Goal: Transaction & Acquisition: Book appointment/travel/reservation

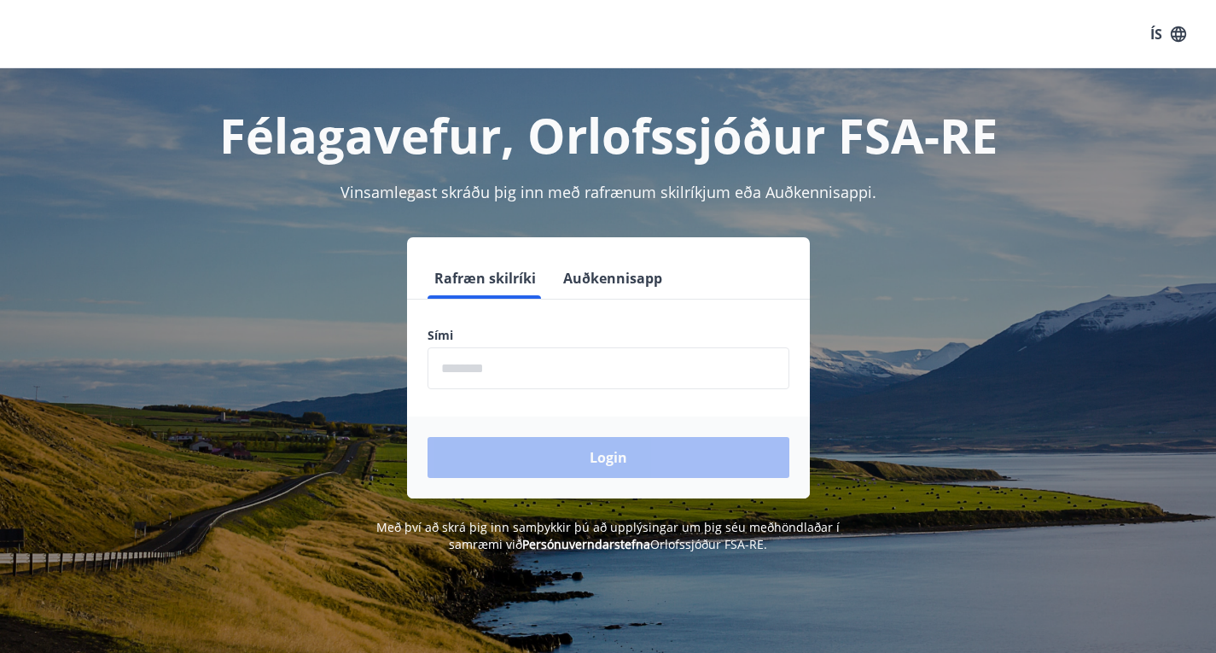
click at [469, 385] on input "phone" at bounding box center [609, 368] width 362 height 42
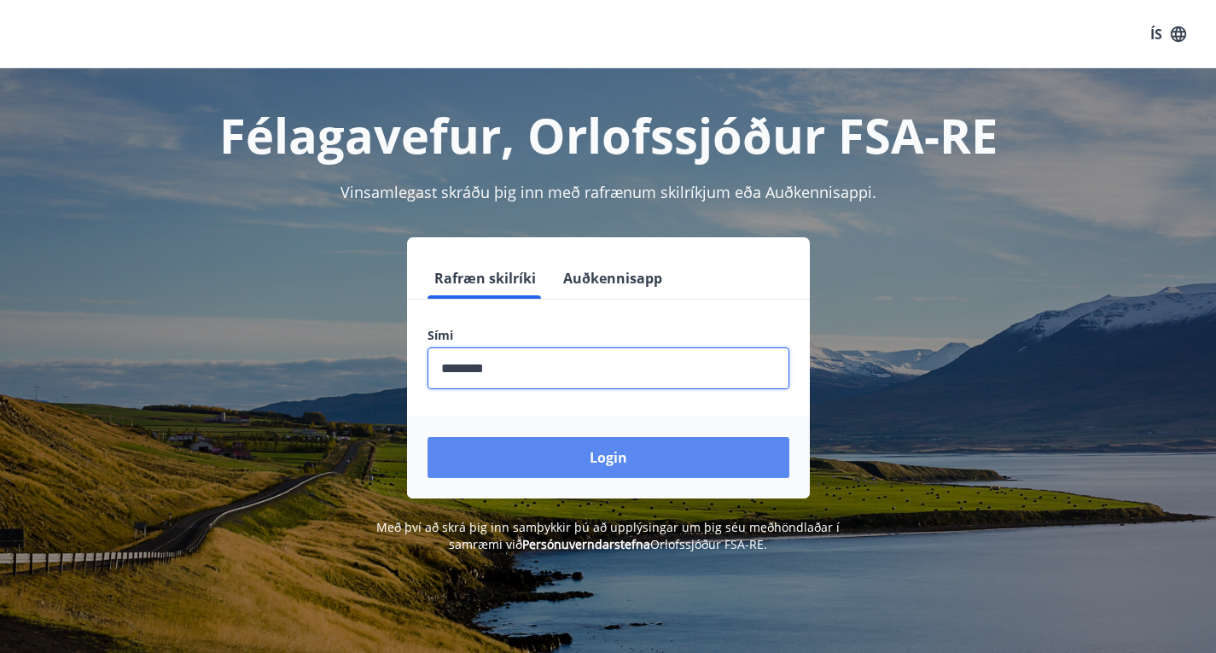
type input "********"
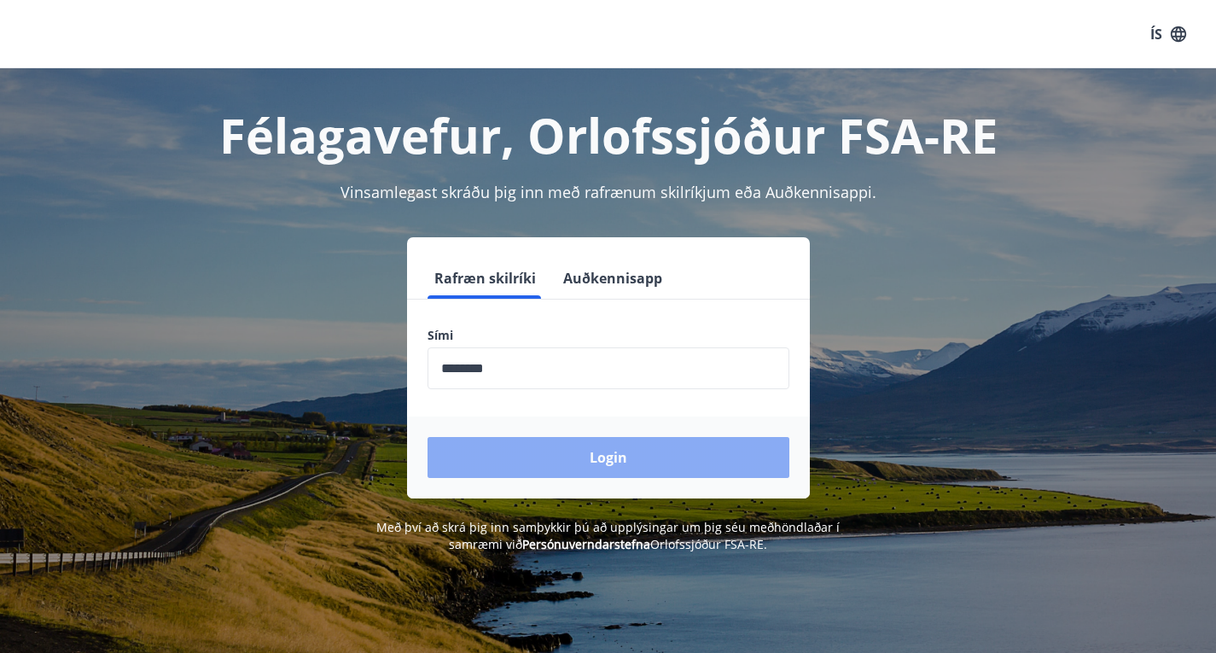
click at [594, 454] on button "Login" at bounding box center [609, 457] width 362 height 41
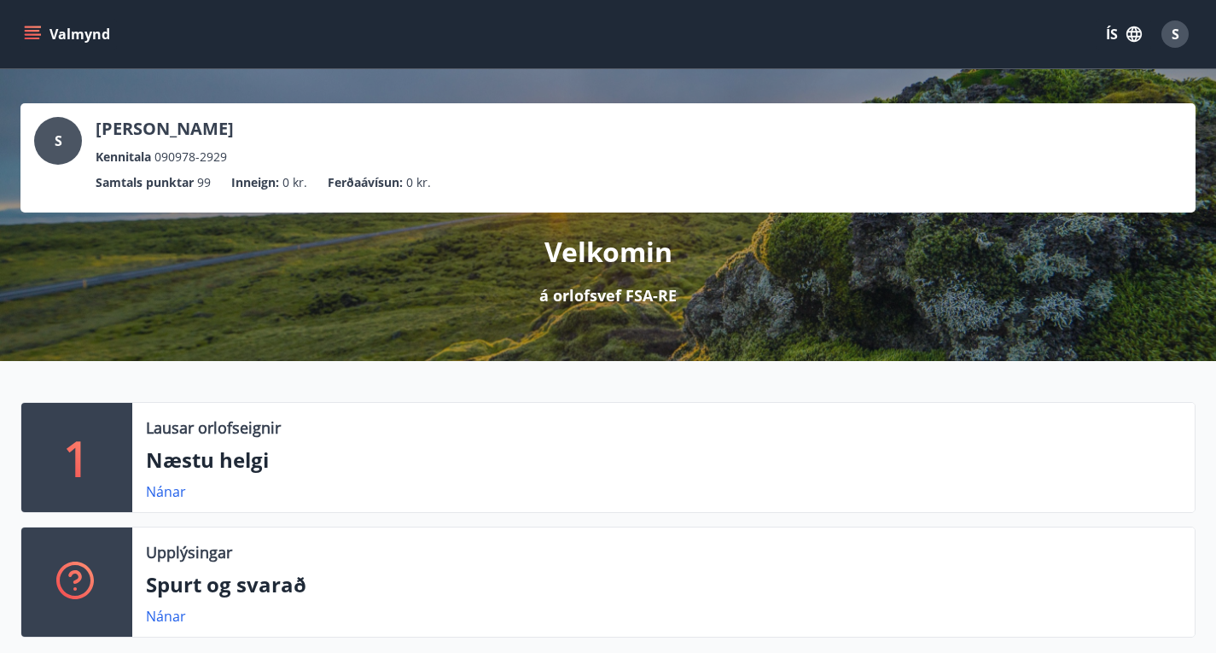
click at [92, 33] on button "Valmynd" at bounding box center [68, 34] width 96 height 31
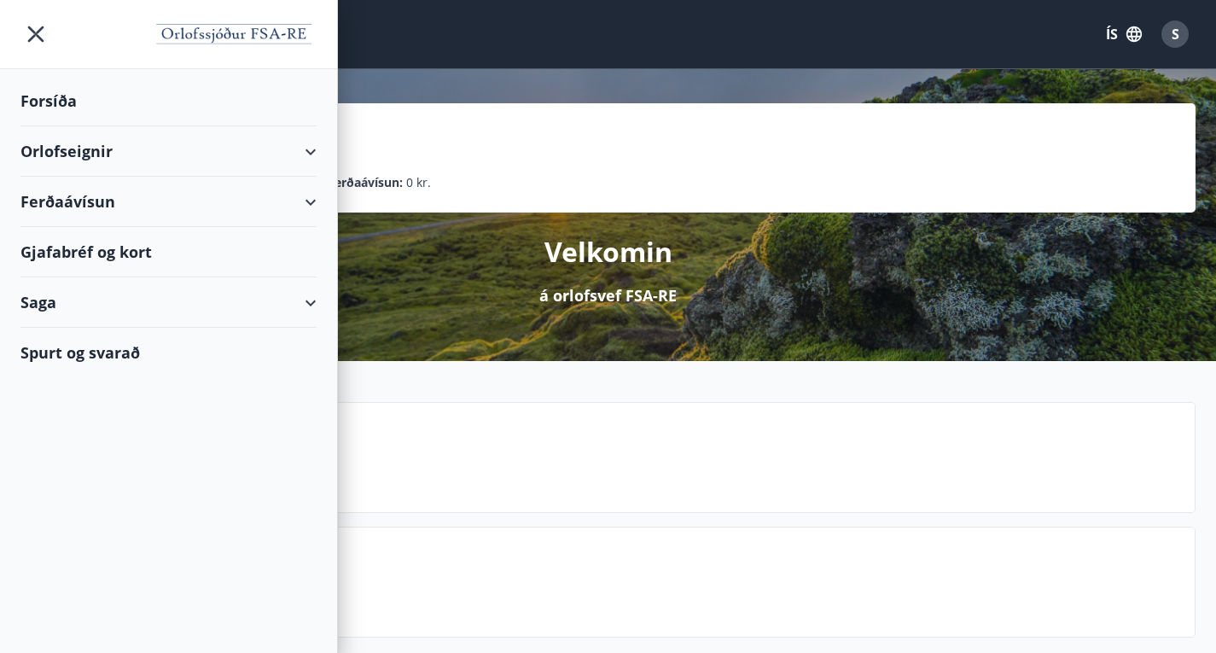
click at [58, 146] on div "Orlofseignir" at bounding box center [168, 151] width 296 height 50
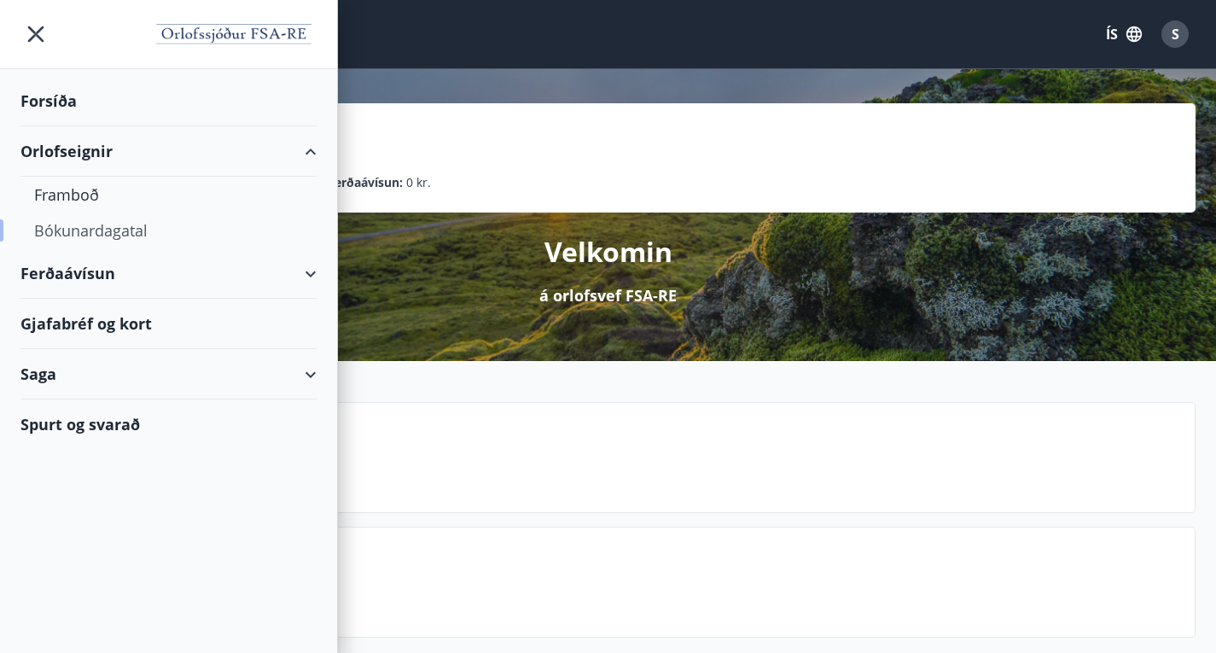
click at [91, 224] on div "Bókunardagatal" at bounding box center [168, 231] width 269 height 36
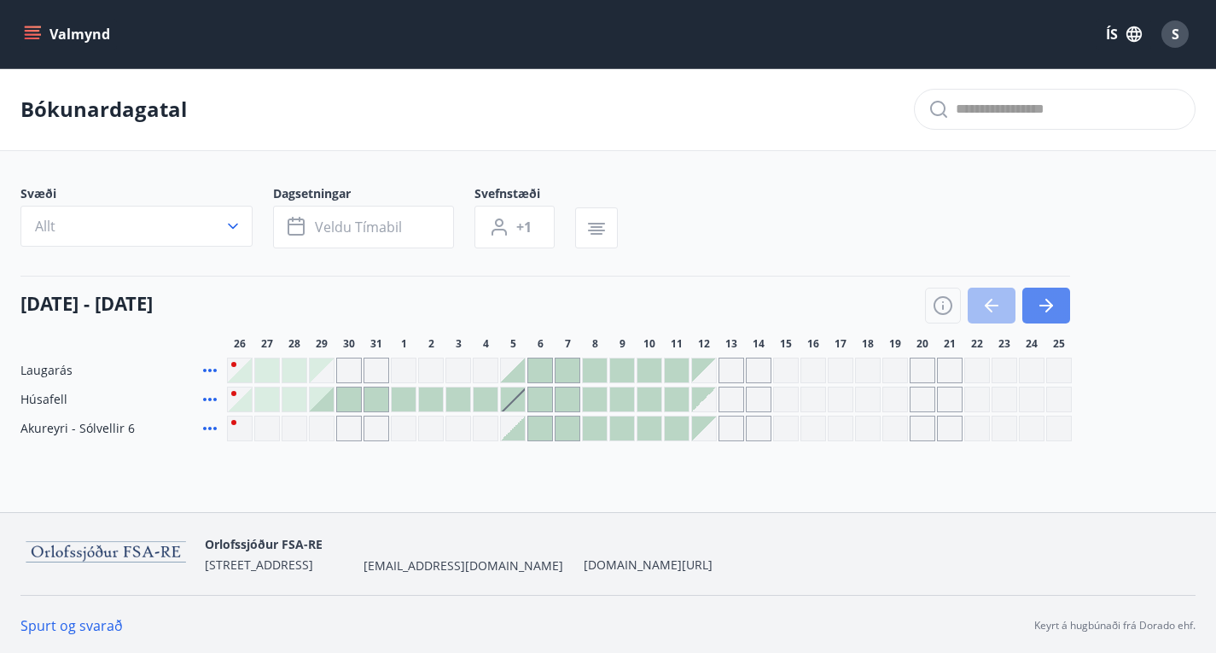
click at [1042, 316] on icon "button" at bounding box center [1046, 305] width 20 height 20
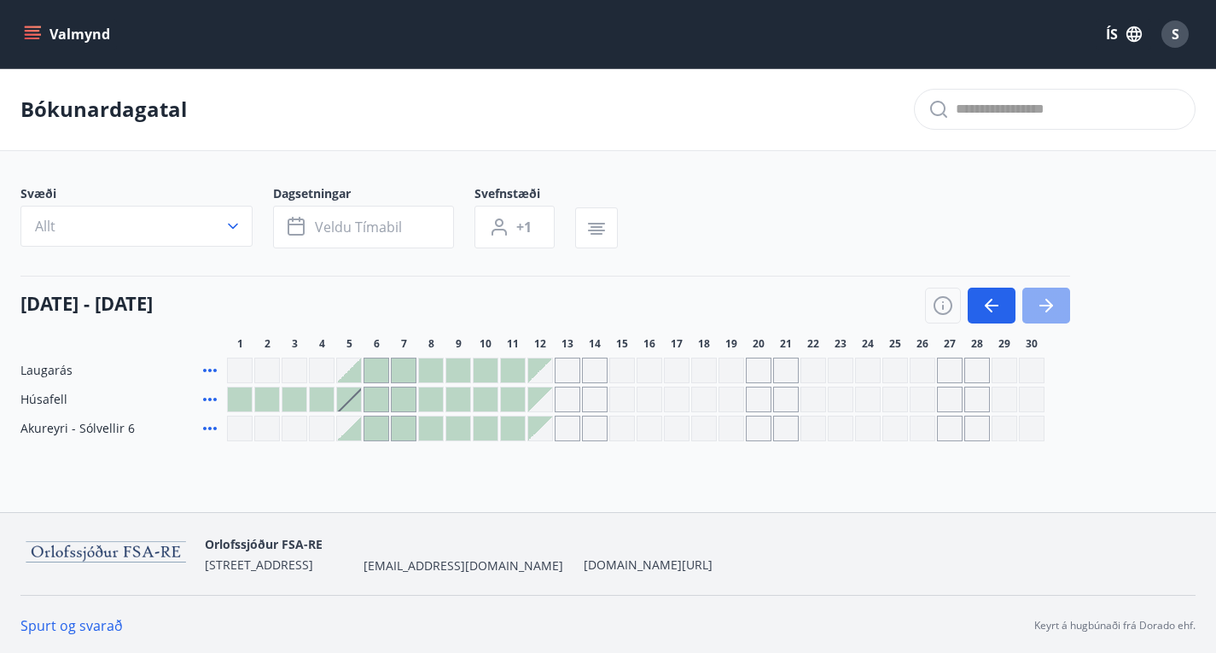
click at [1042, 316] on icon "button" at bounding box center [1046, 305] width 20 height 20
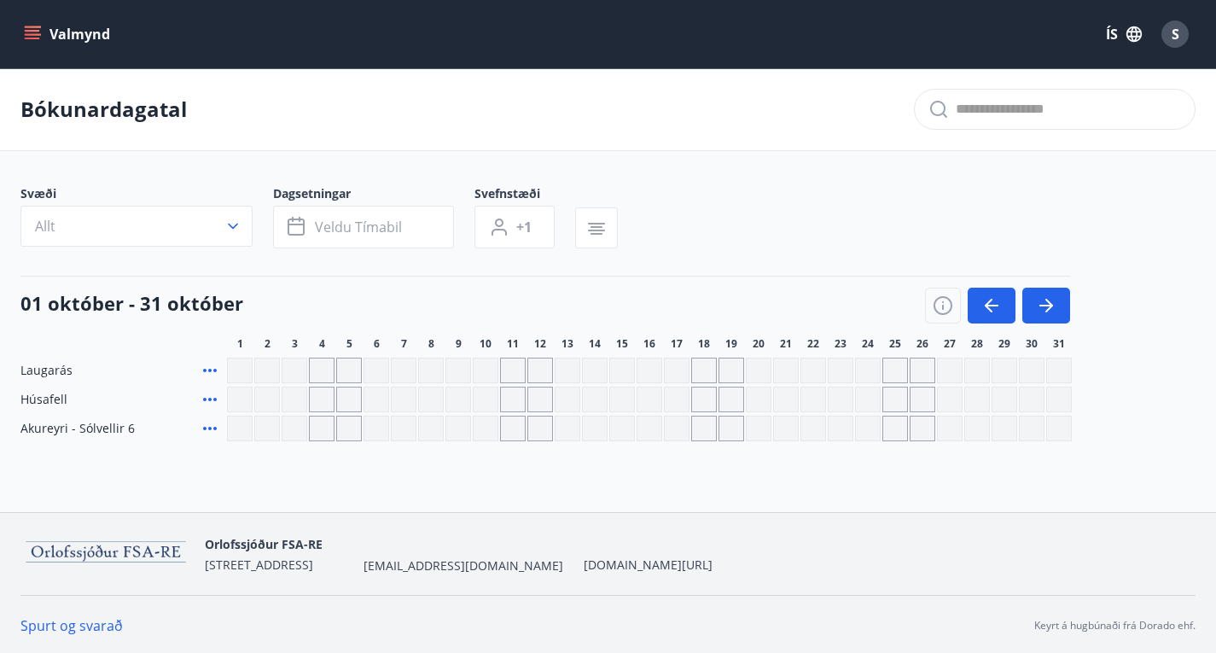
click at [867, 383] on div "Gráir dagar eru ekki bókanlegir" at bounding box center [868, 371] width 26 height 26
click at [211, 381] on icon at bounding box center [210, 370] width 20 height 20
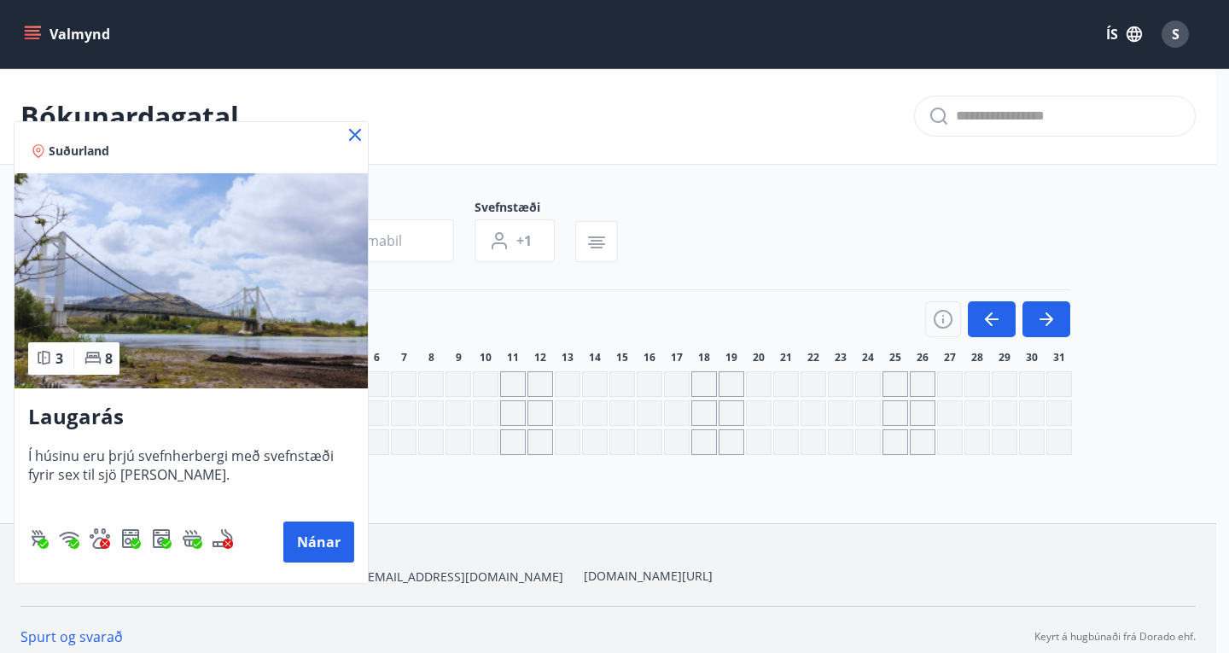
click at [353, 130] on icon at bounding box center [355, 135] width 20 height 20
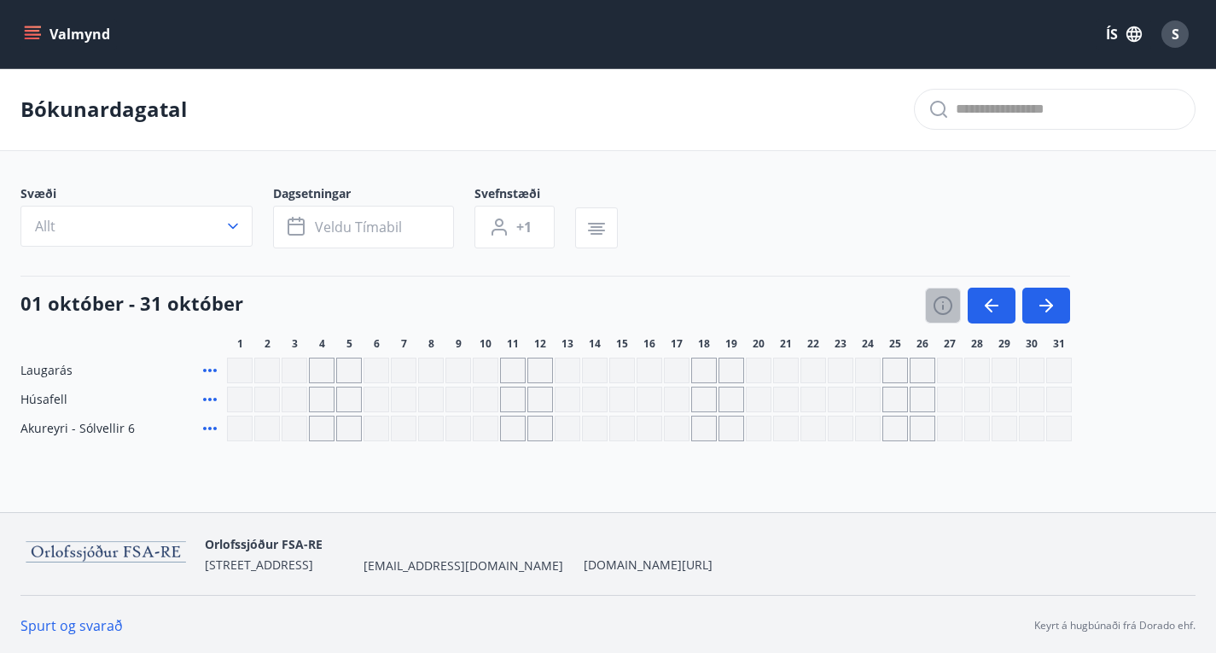
click at [945, 315] on icon "button" at bounding box center [943, 305] width 19 height 19
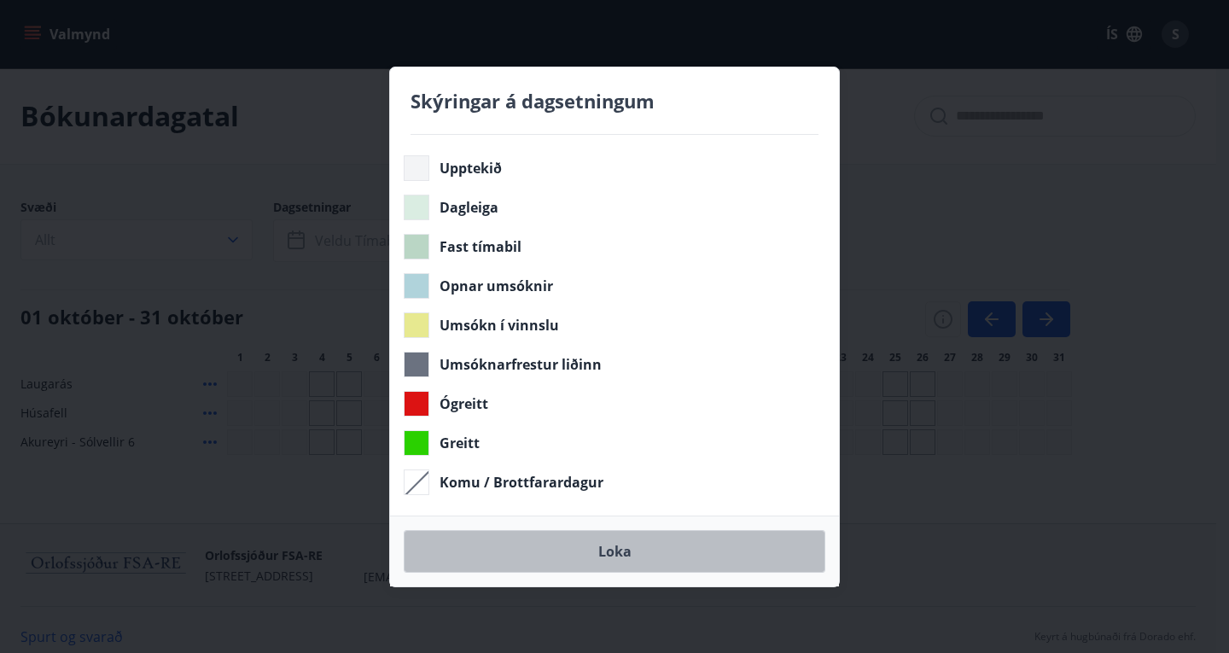
click at [616, 555] on button "Loka" at bounding box center [615, 551] width 422 height 43
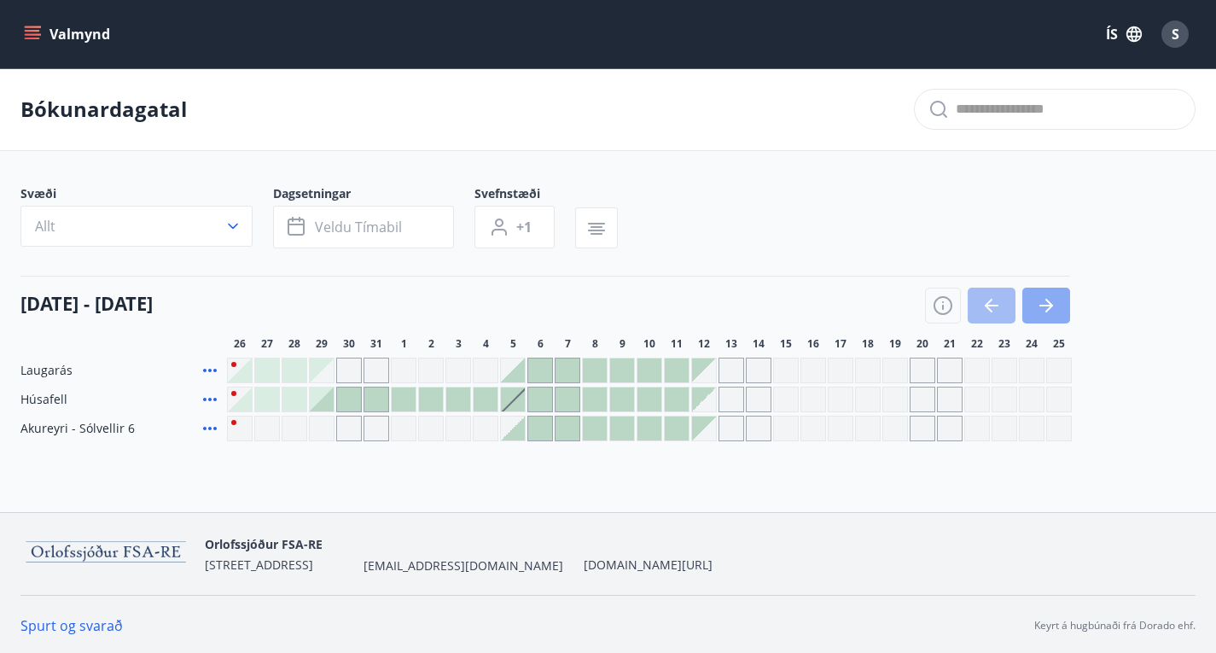
click at [1045, 316] on icon "button" at bounding box center [1046, 305] width 20 height 20
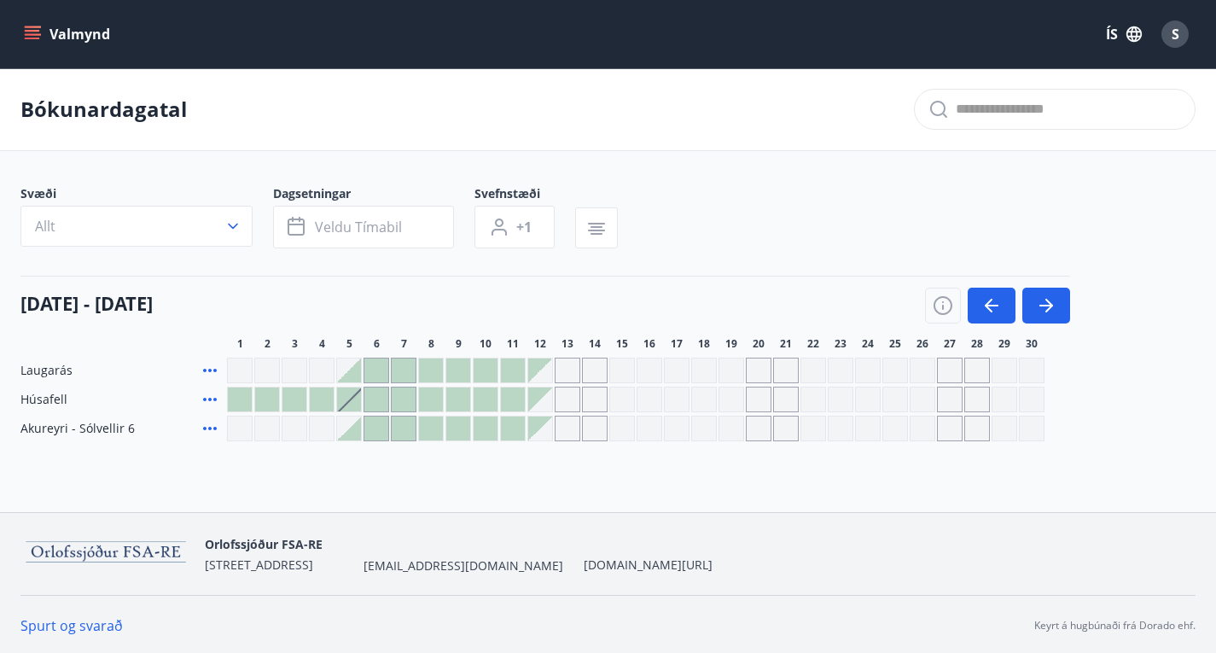
click at [891, 383] on div "Gráir dagar eru ekki bókanlegir" at bounding box center [896, 371] width 26 height 26
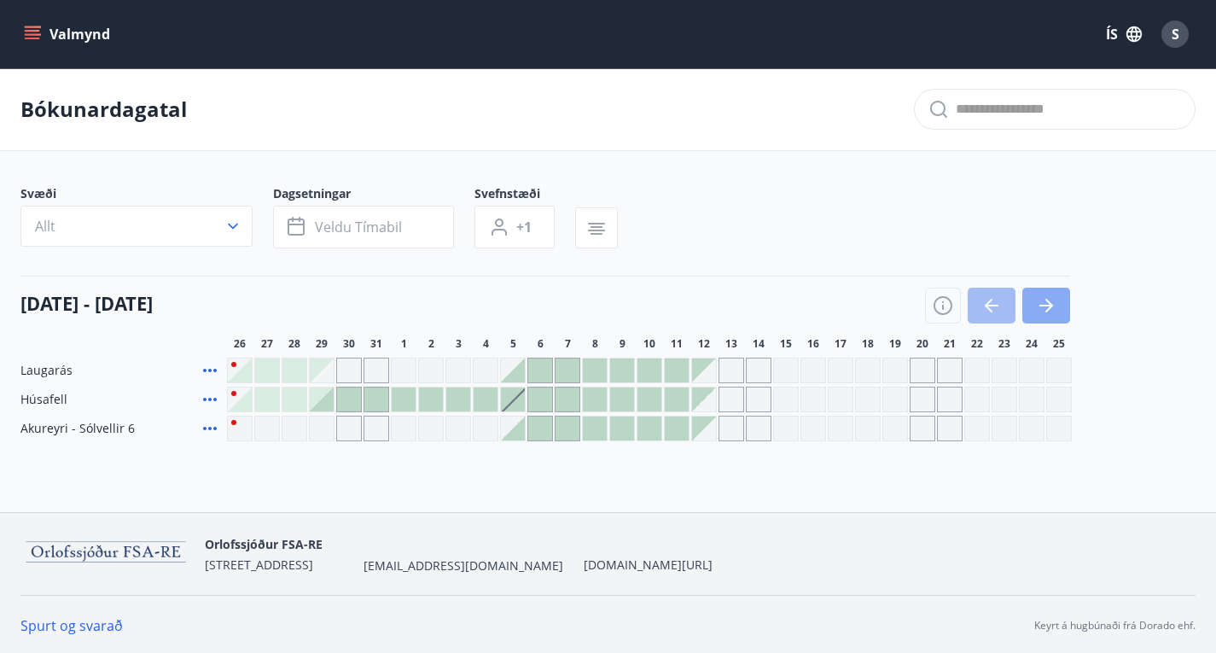
click at [1044, 316] on icon "button" at bounding box center [1046, 305] width 20 height 20
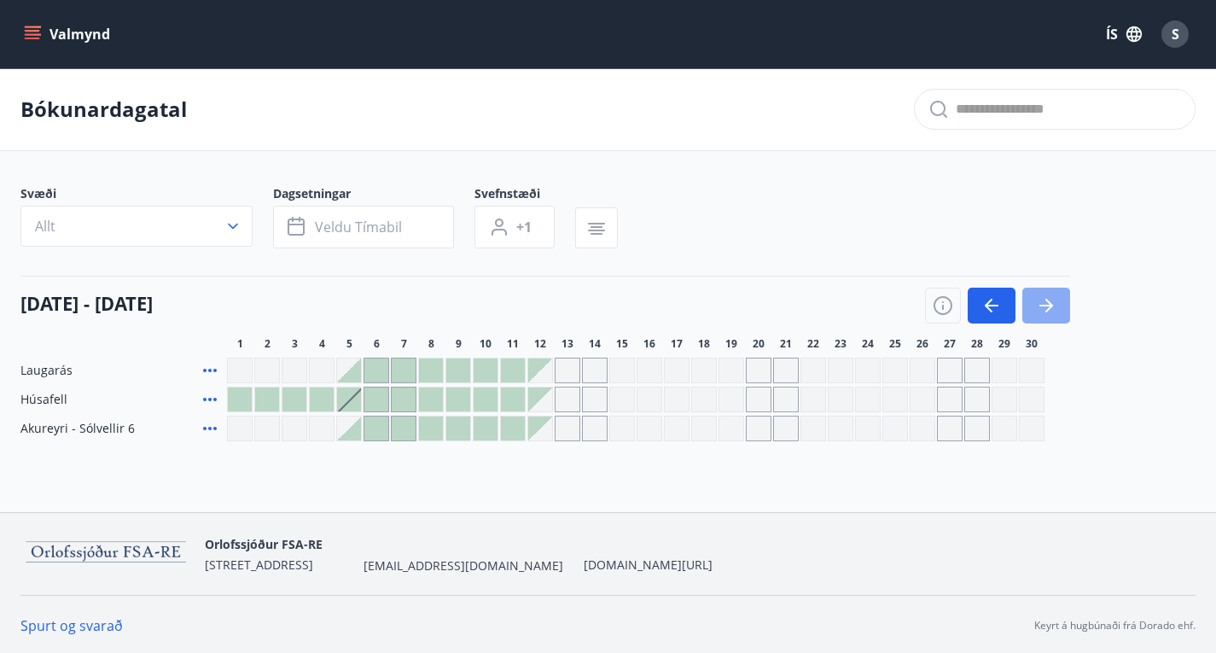
click at [1044, 316] on icon "button" at bounding box center [1046, 305] width 20 height 20
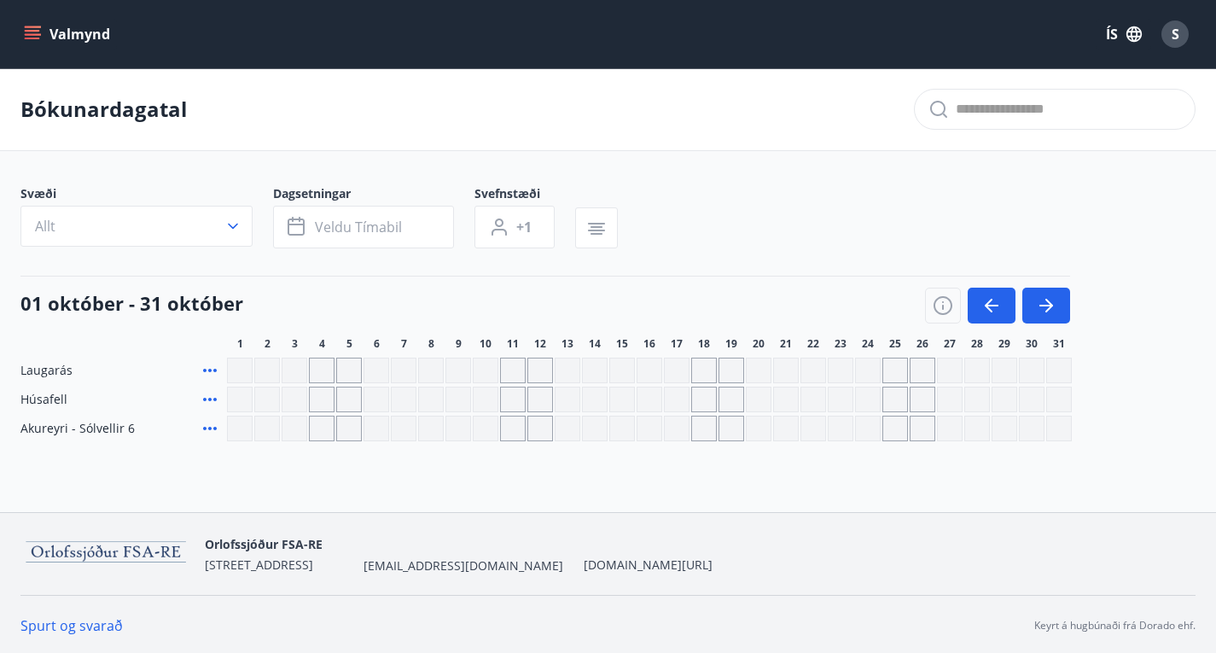
click at [867, 382] on div "Gráir dagar eru ekki bókanlegir" at bounding box center [868, 371] width 26 height 26
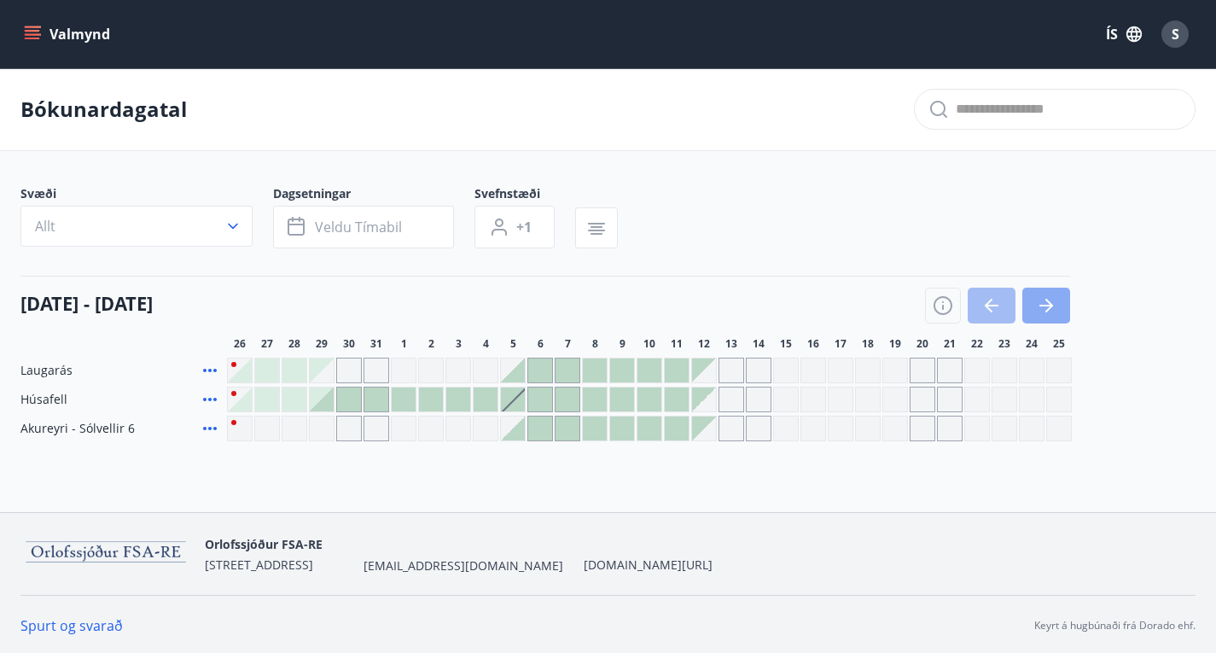
click at [1051, 312] on icon "button" at bounding box center [1050, 306] width 8 height 14
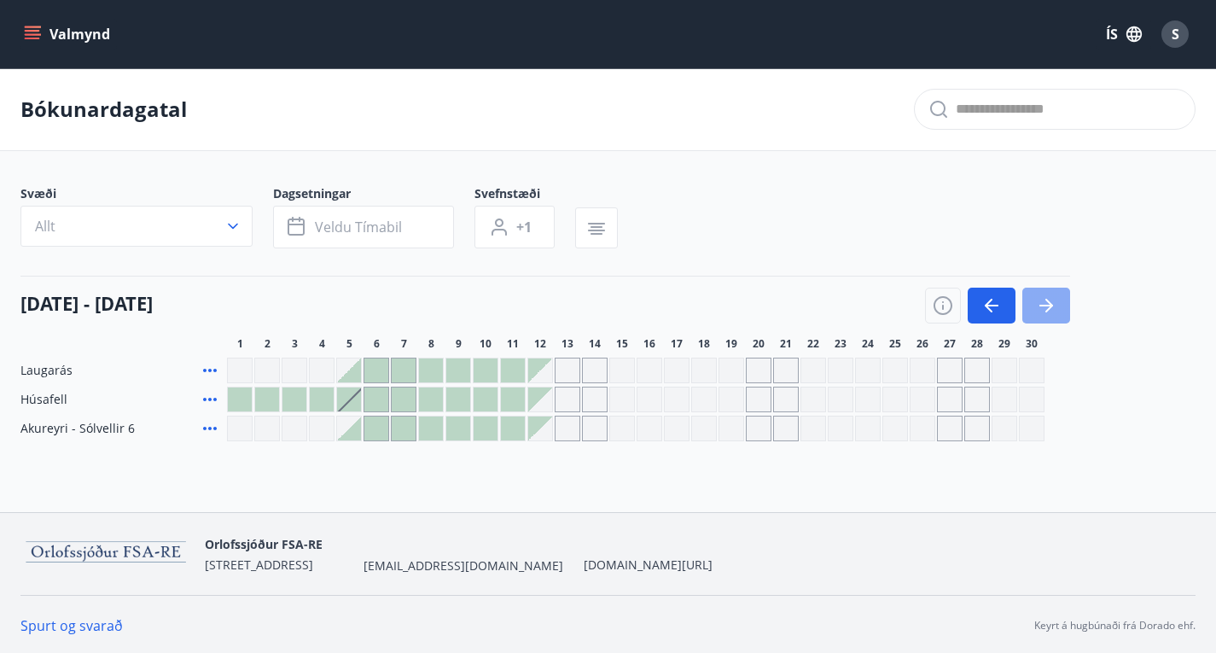
click at [1058, 306] on button "button" at bounding box center [1047, 306] width 48 height 36
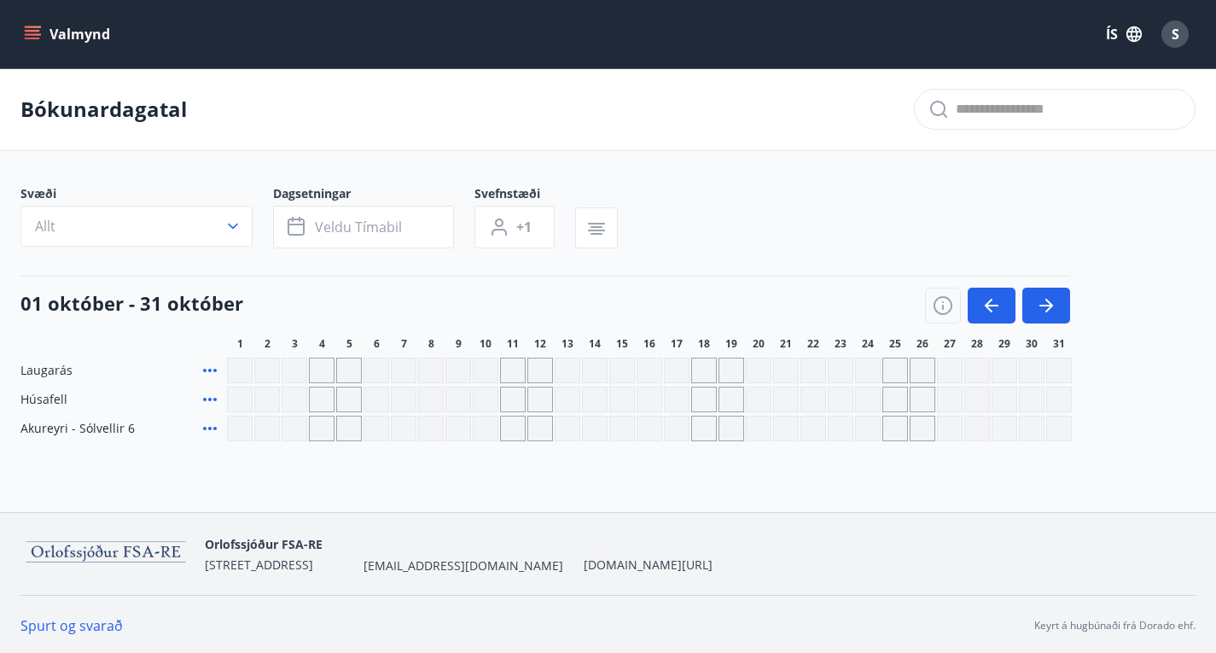
click at [867, 381] on div "Gráir dagar eru ekki bókanlegir" at bounding box center [868, 371] width 26 height 26
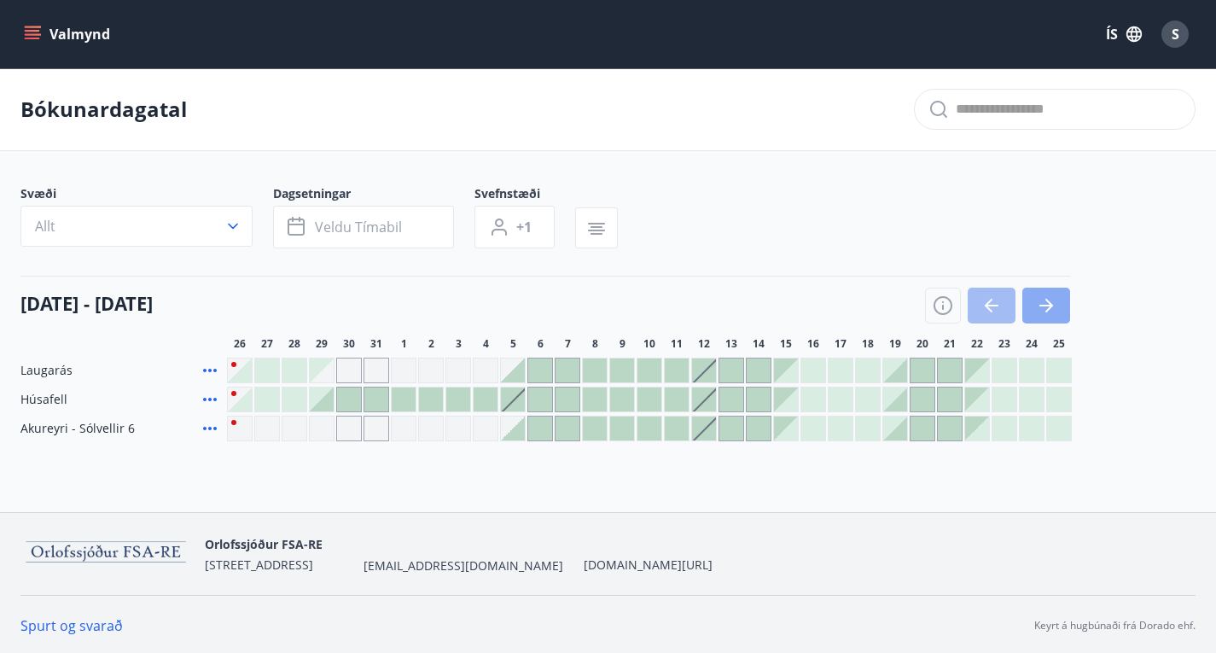
click at [1034, 317] on button "button" at bounding box center [1047, 306] width 48 height 36
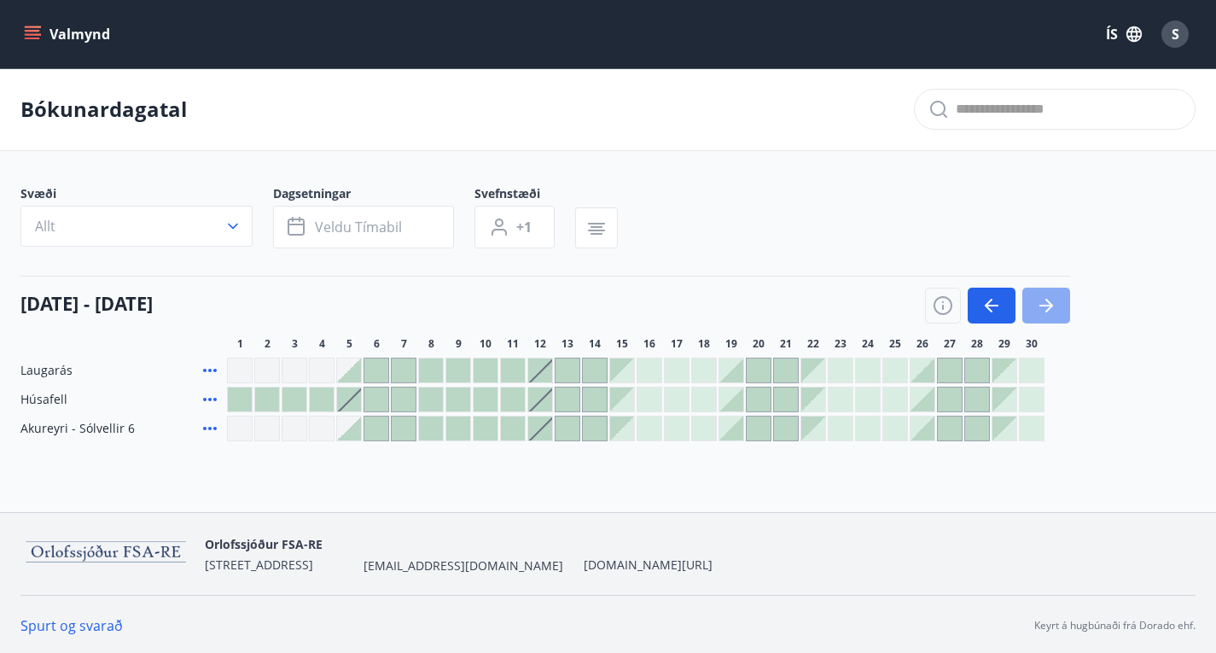
click at [1034, 318] on button "button" at bounding box center [1047, 306] width 48 height 36
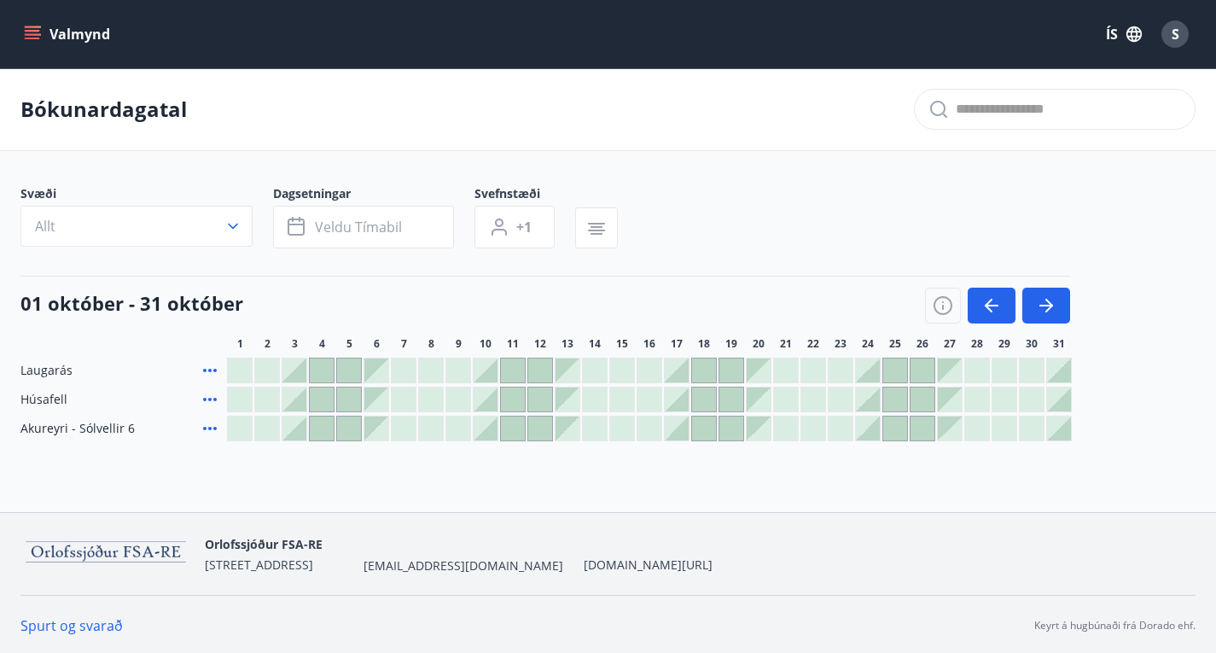
click at [871, 381] on div at bounding box center [868, 370] width 24 height 24
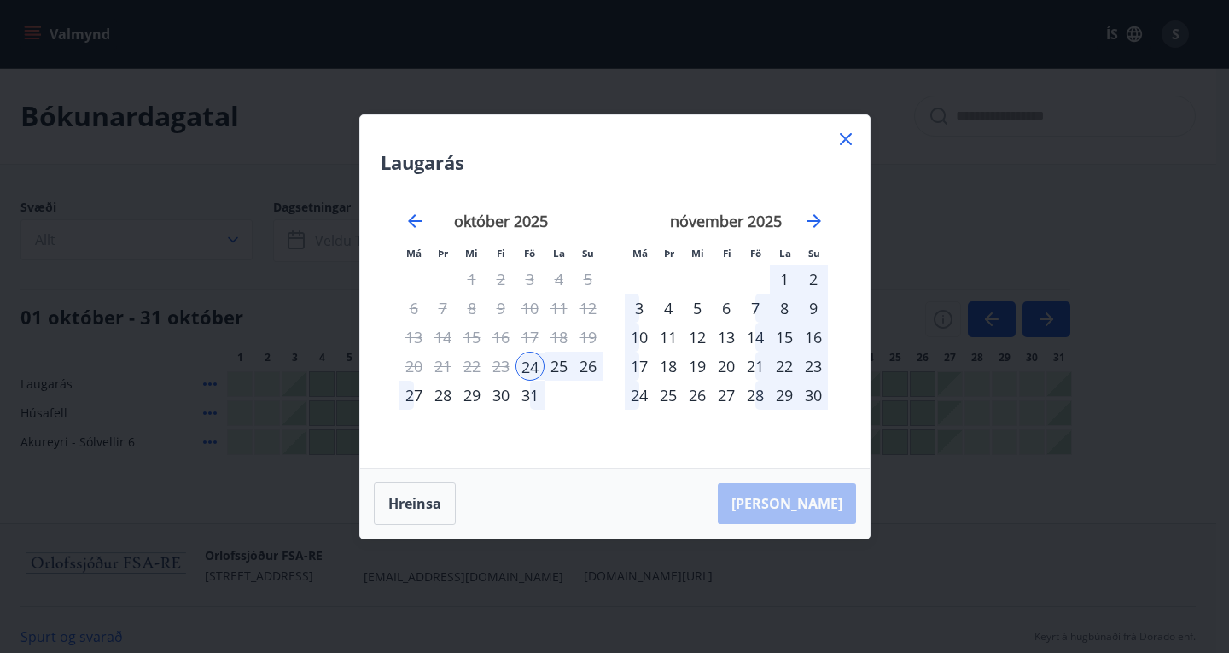
click at [844, 146] on icon at bounding box center [846, 139] width 20 height 20
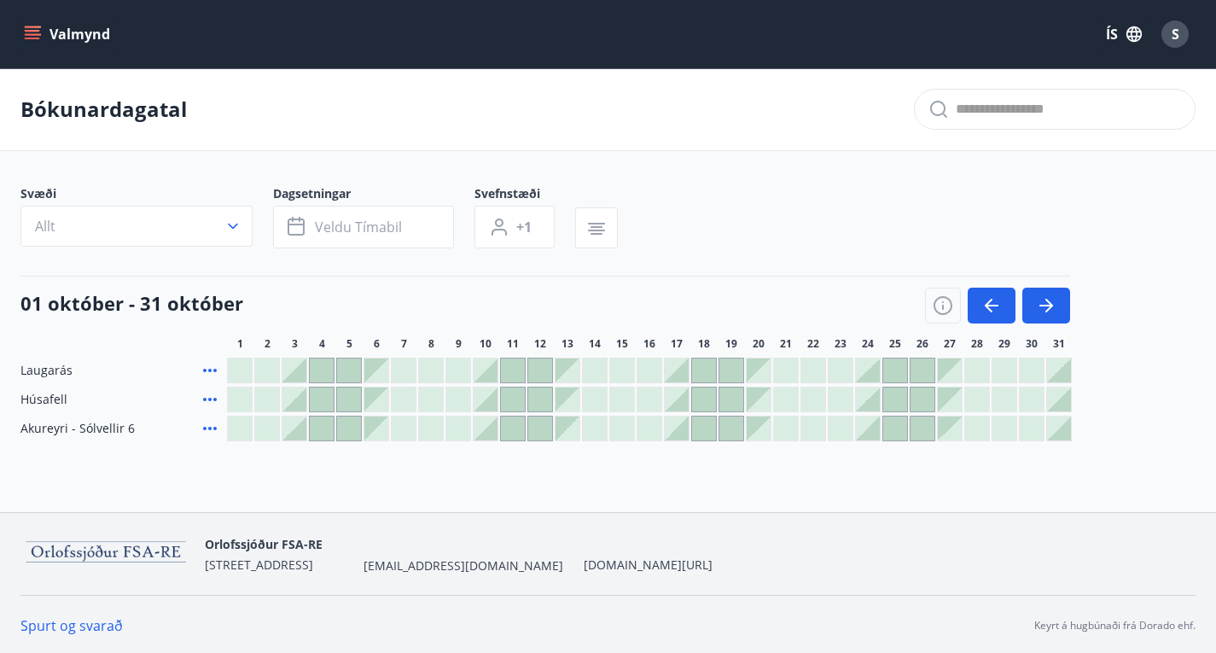
click at [892, 411] on div at bounding box center [895, 400] width 24 height 24
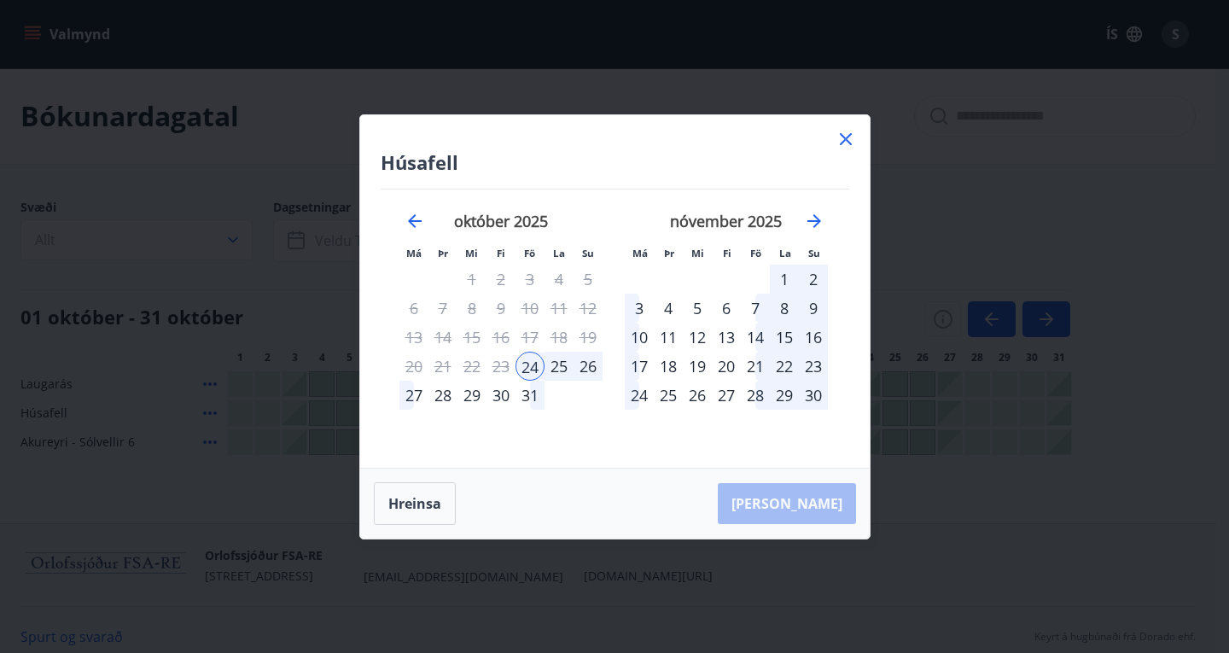
click at [532, 356] on div "24" at bounding box center [530, 366] width 29 height 29
click at [531, 367] on div "24" at bounding box center [530, 366] width 29 height 29
click at [405, 399] on div "27" at bounding box center [413, 395] width 29 height 29
click at [405, 399] on div "október 2025 1 2 3 4 5 6 7 8 9 10 11 12 13 14 15 16 17 18 19 20 21 22 23 24 25 …" at bounding box center [500, 329] width 225 height 280
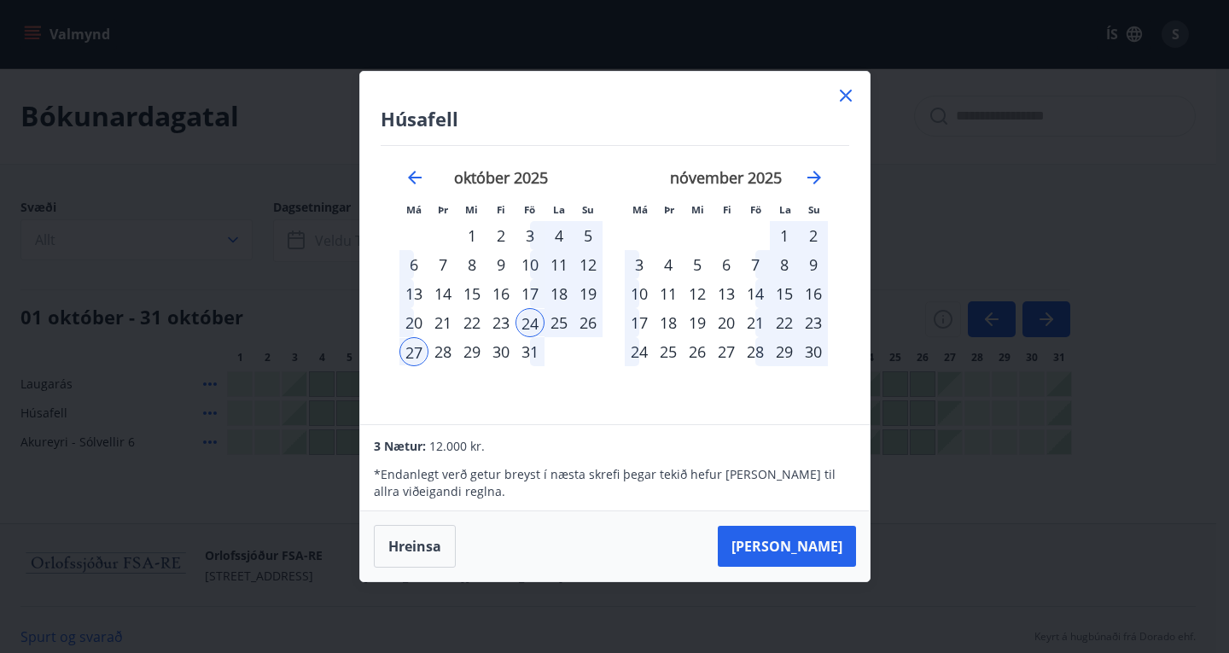
click at [476, 359] on div "29" at bounding box center [471, 351] width 29 height 29
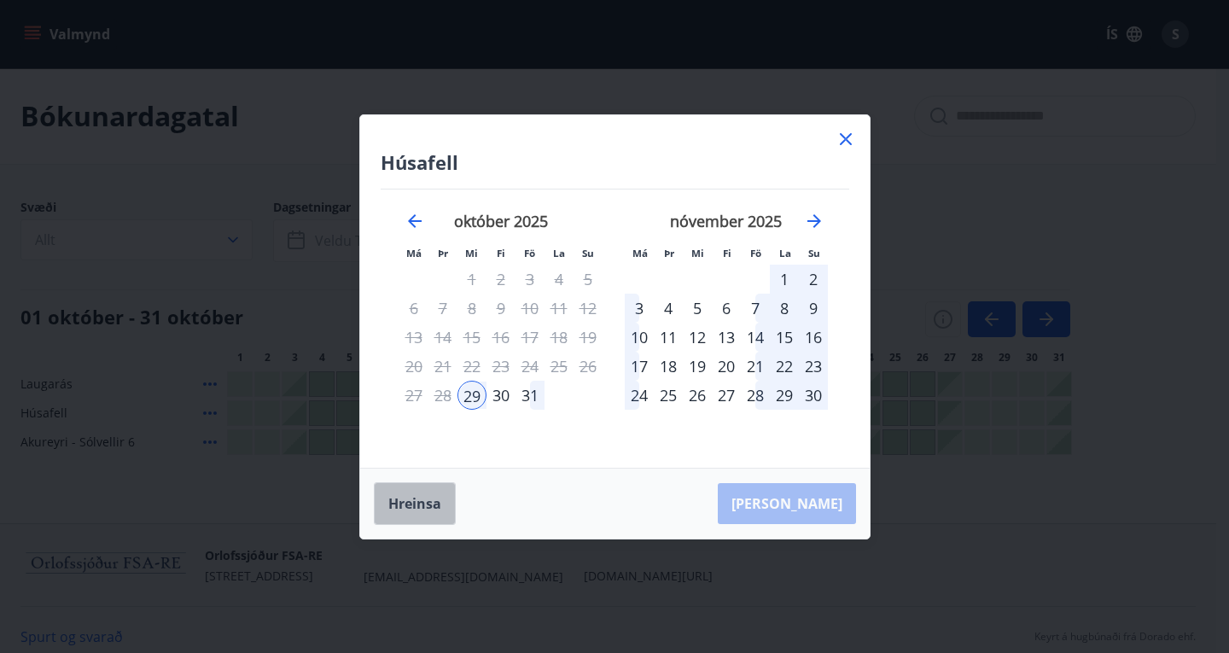
click at [424, 504] on button "Hreinsa" at bounding box center [415, 503] width 82 height 43
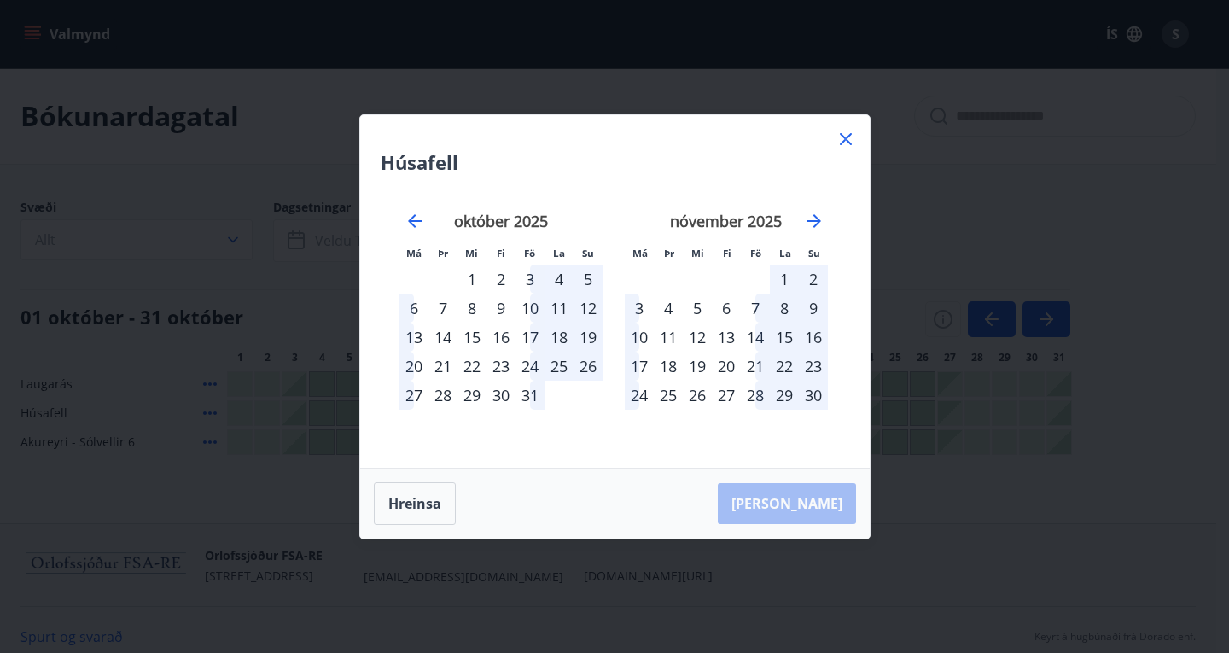
click at [849, 142] on icon at bounding box center [846, 139] width 12 height 12
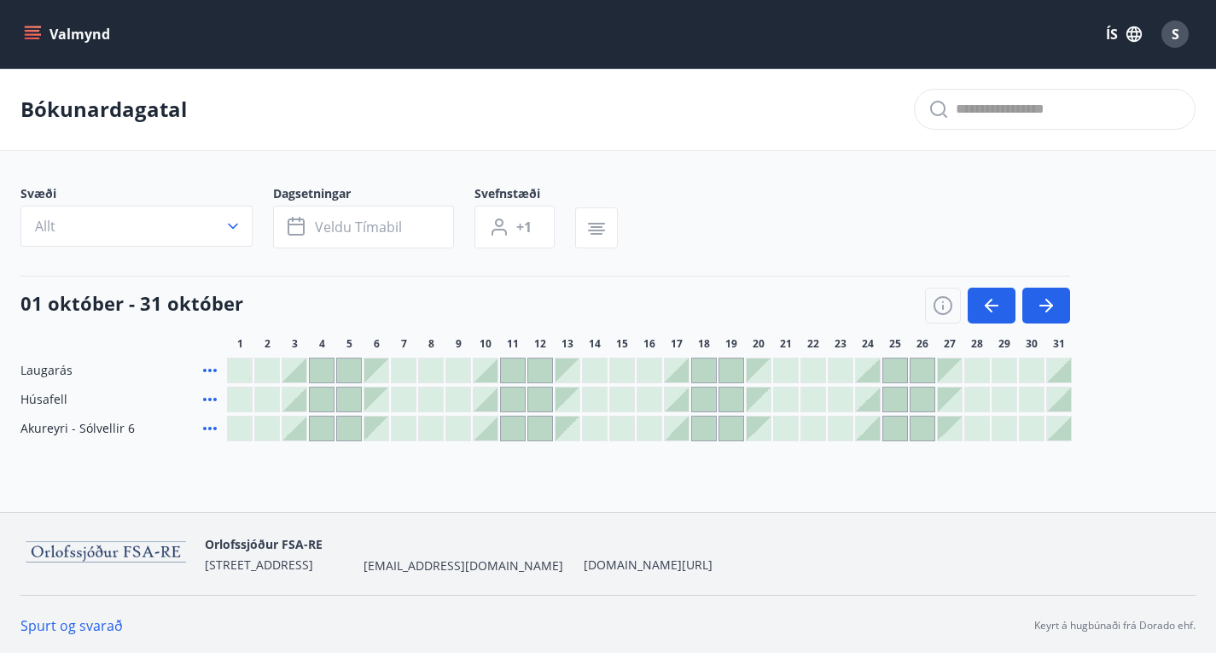
click at [873, 382] on div at bounding box center [868, 370] width 24 height 24
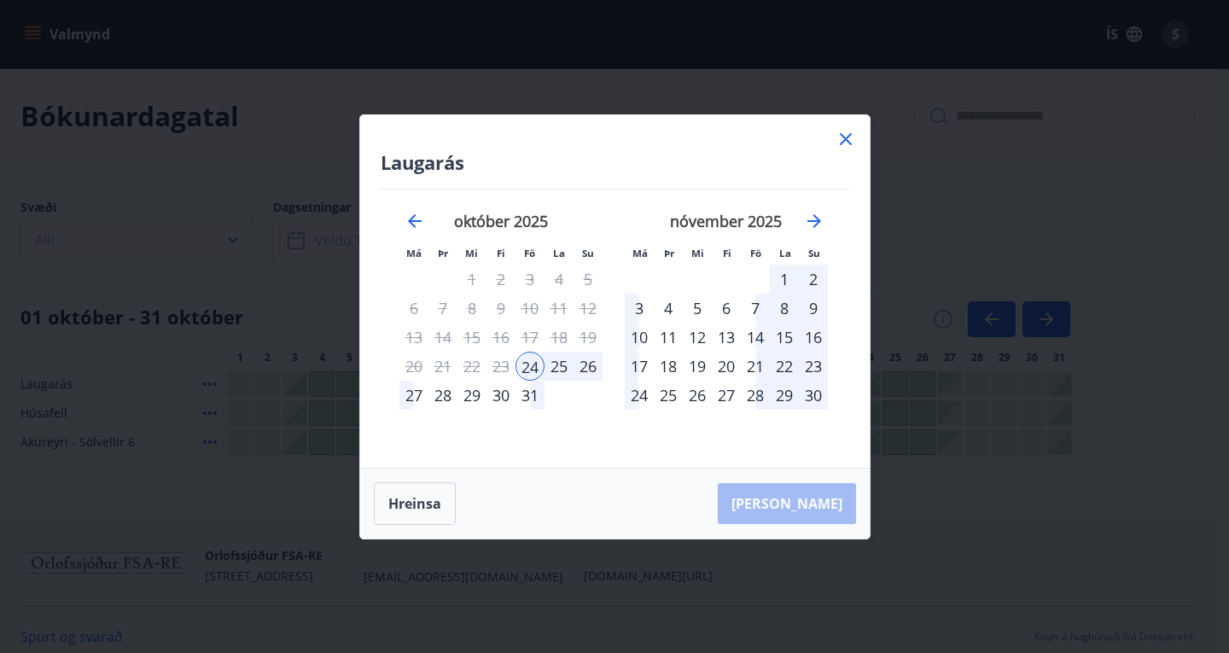
click at [531, 369] on div "24" at bounding box center [530, 366] width 29 height 29
click at [802, 501] on div "Hreinsa Taka Frá" at bounding box center [615, 504] width 510 height 70
click at [526, 366] on div "24" at bounding box center [530, 366] width 29 height 29
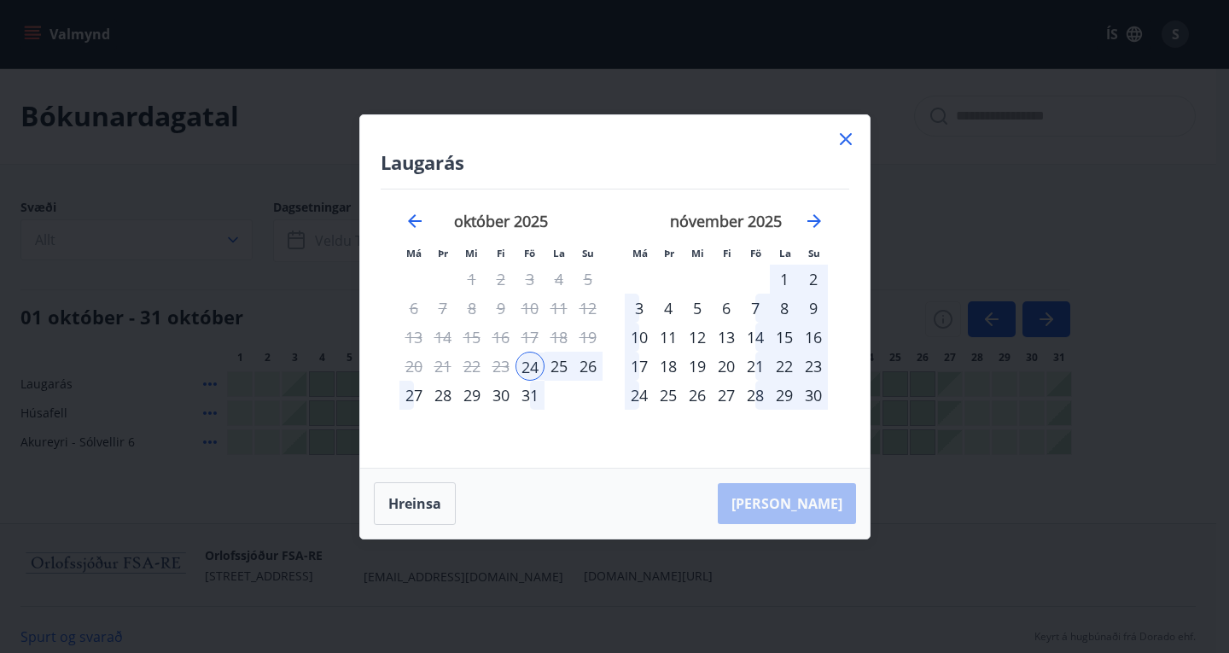
click at [526, 366] on div "24" at bounding box center [530, 366] width 29 height 29
click at [554, 366] on div "25" at bounding box center [559, 366] width 29 height 29
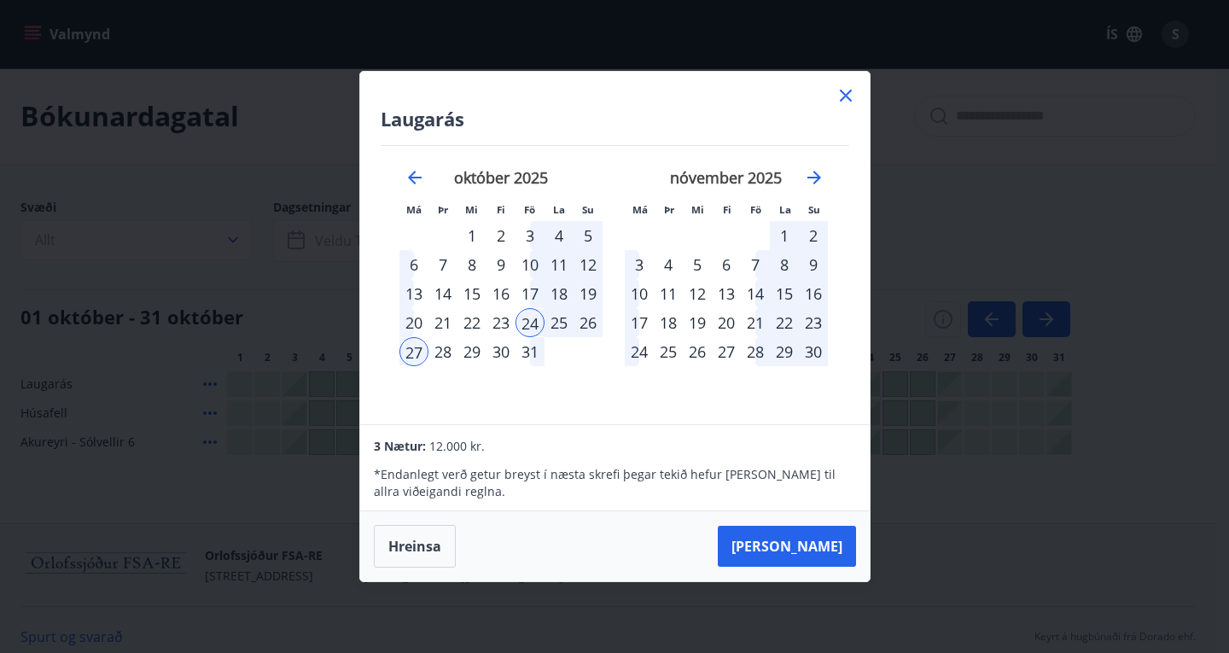
click at [529, 329] on div "24" at bounding box center [530, 322] width 29 height 29
click at [477, 356] on div "29" at bounding box center [471, 351] width 29 height 29
click at [784, 539] on button "Taka Frá" at bounding box center [787, 546] width 138 height 41
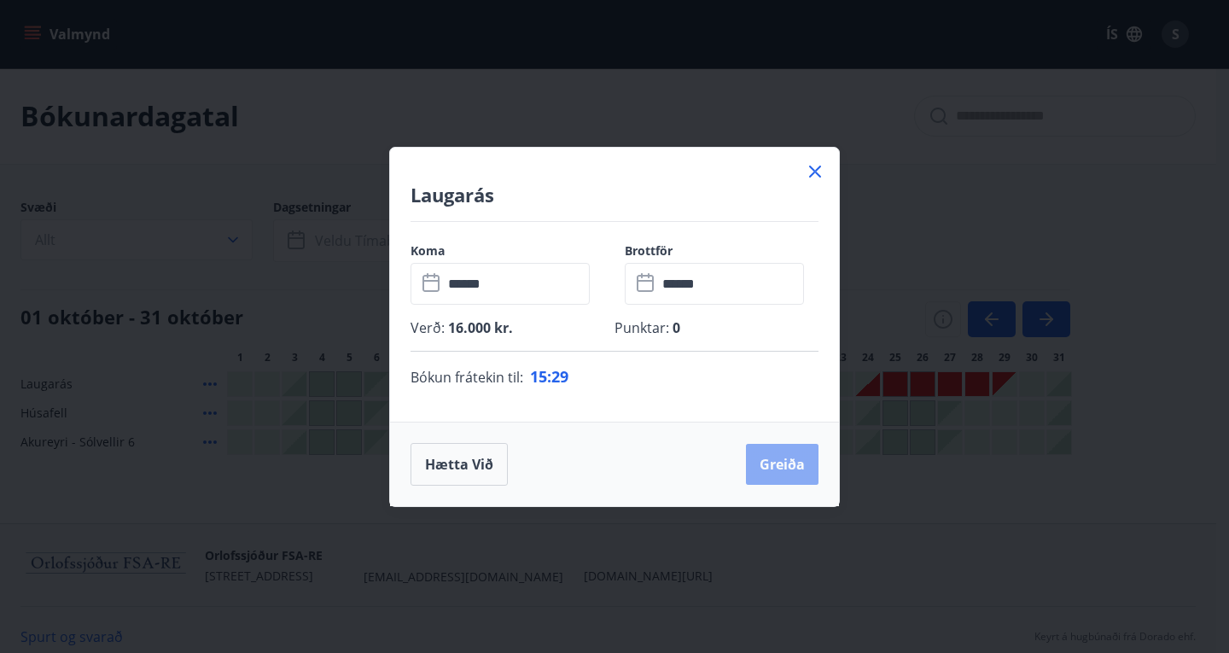
click at [780, 465] on button "Greiða" at bounding box center [782, 464] width 73 height 41
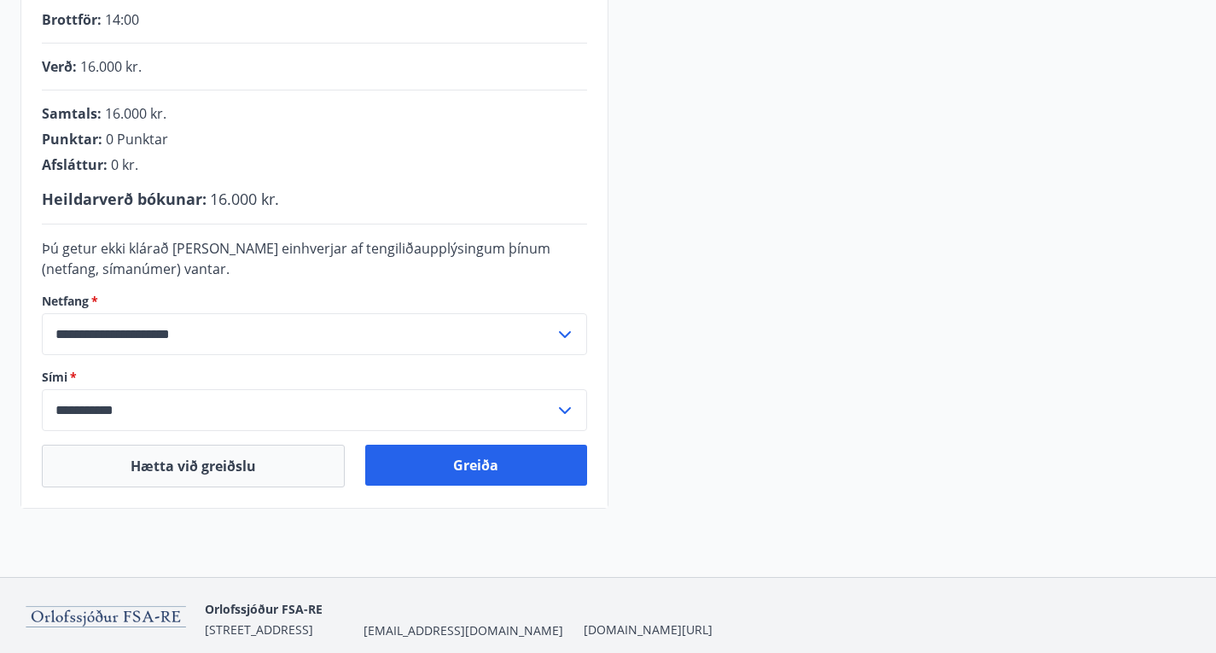
scroll to position [475, 0]
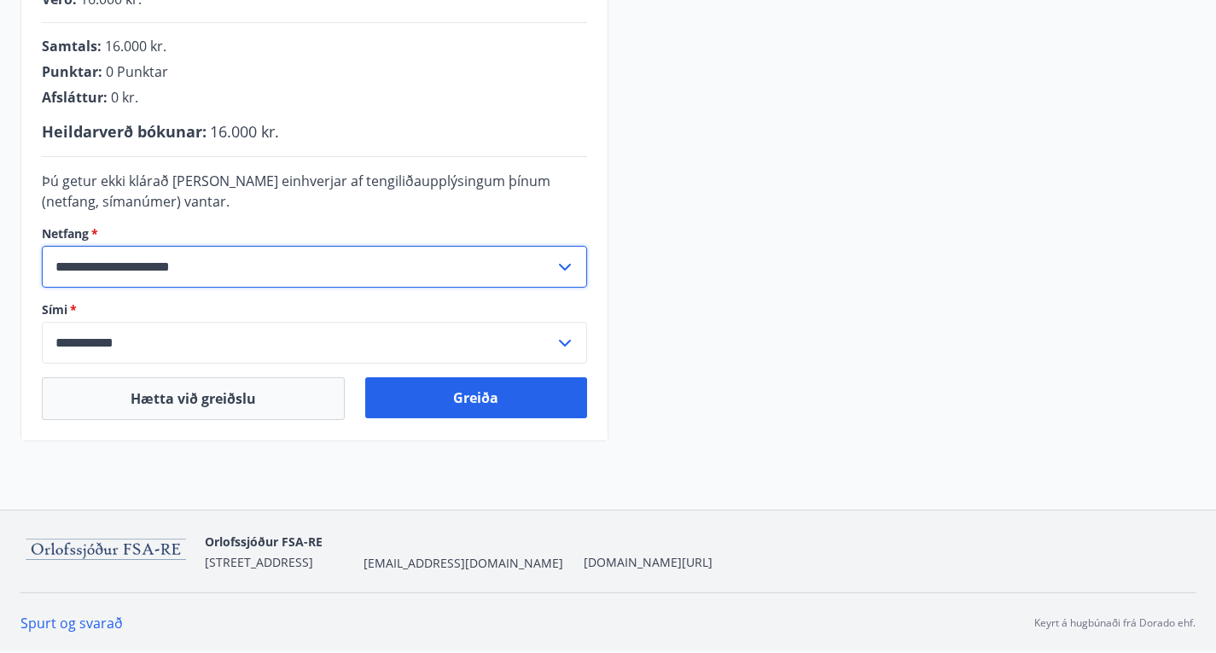
click at [353, 277] on input "**********" at bounding box center [298, 267] width 513 height 42
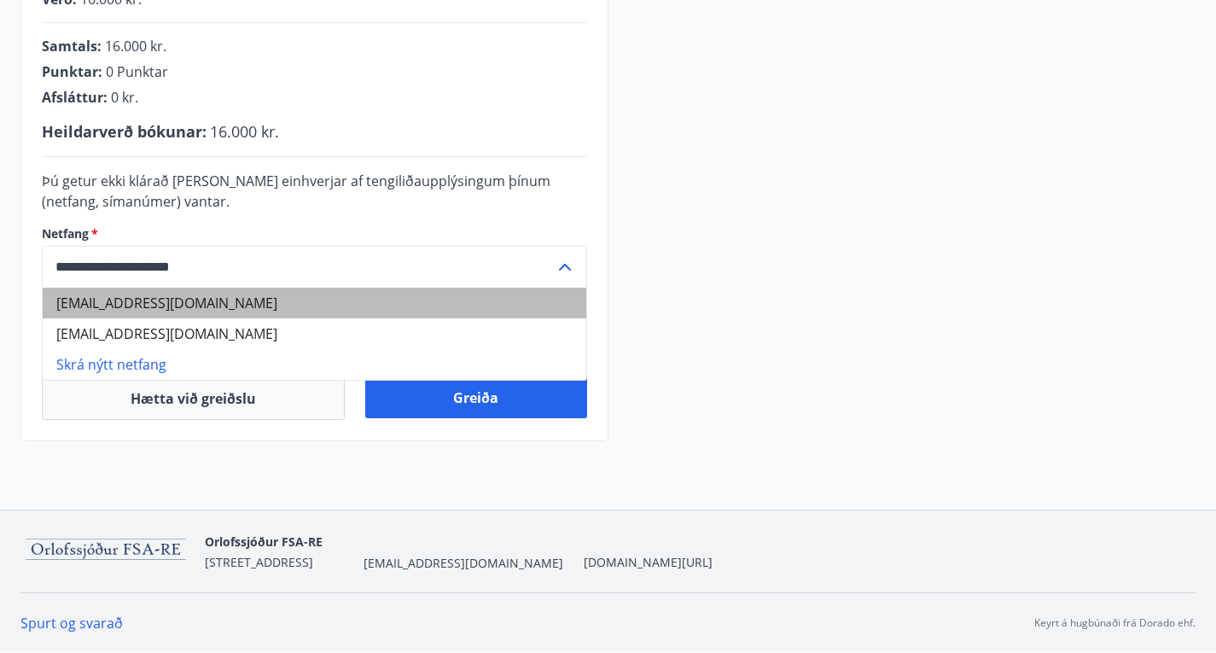
click at [300, 299] on li "saerun@umbodsmadur.is" at bounding box center [315, 303] width 544 height 31
type input "**********"
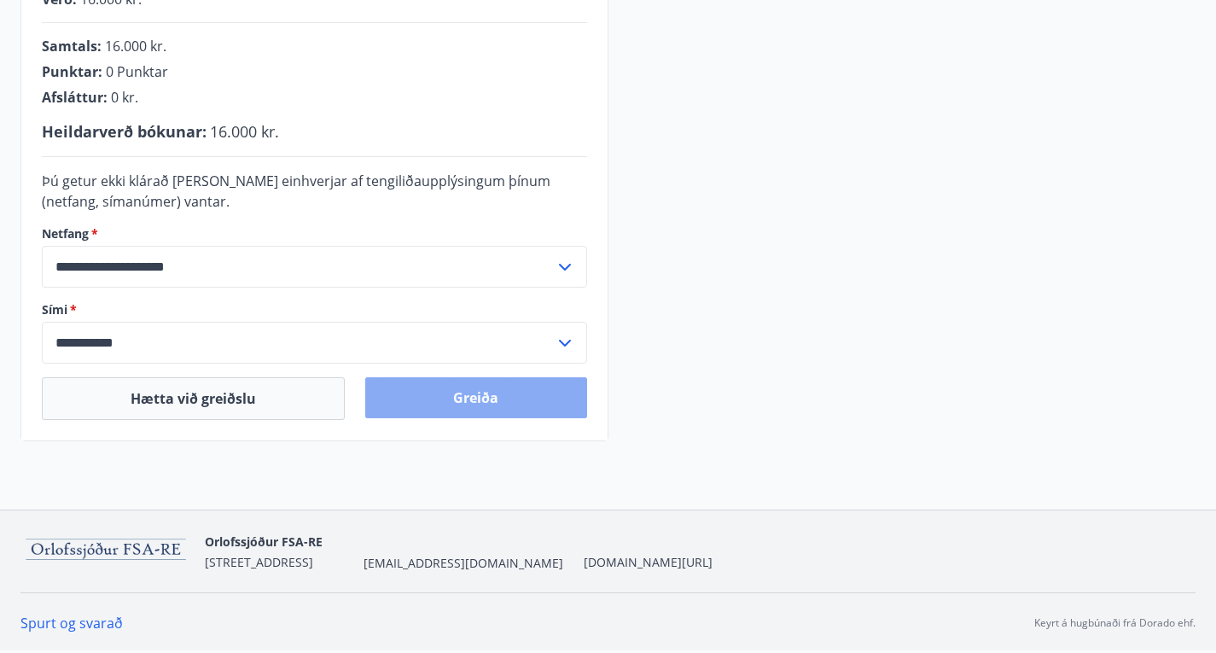
click at [468, 398] on button "Greiða" at bounding box center [475, 397] width 221 height 41
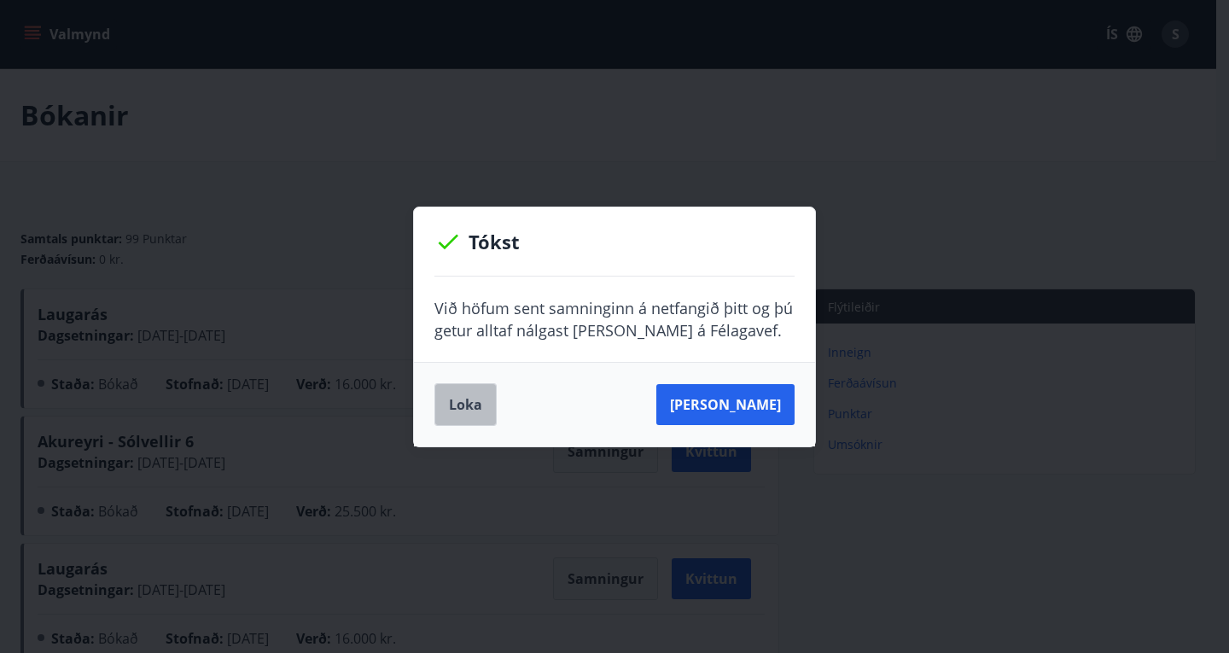
click at [469, 403] on button "Loka" at bounding box center [465, 404] width 62 height 43
